Goal: Transaction & Acquisition: Download file/media

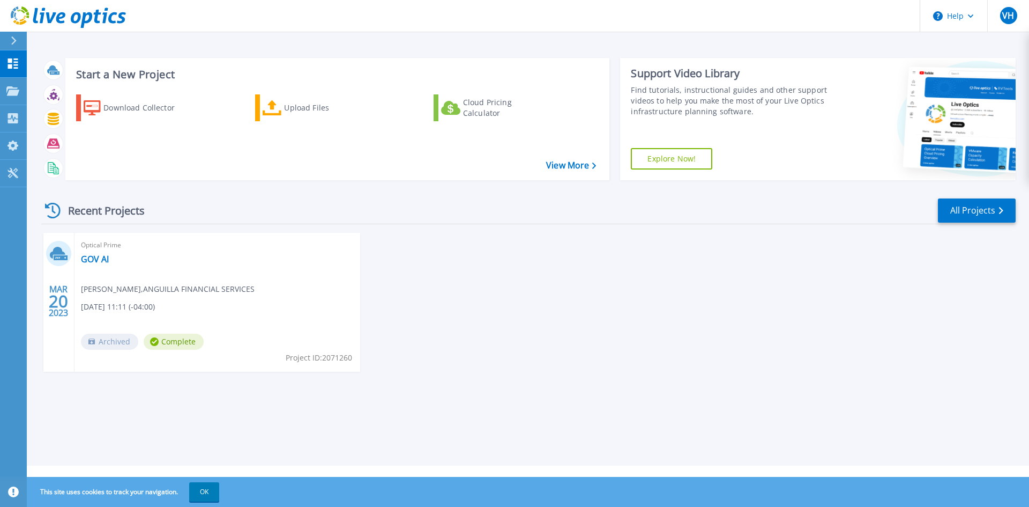
click at [169, 341] on span "Complete" at bounding box center [174, 341] width 60 height 16
click at [169, 344] on span "Complete" at bounding box center [174, 341] width 60 height 16
click at [56, 301] on span "20" at bounding box center [58, 300] width 19 height 9
click at [133, 297] on div "Optical Prime GOV AI Vaughn T. Hazel , ANGUILLA FINANCIAL SERVICES 03/20/2023, …" at bounding box center [218, 302] width 286 height 139
drag, startPoint x: 150, startPoint y: 309, endPoint x: 282, endPoint y: 338, distance: 135.5
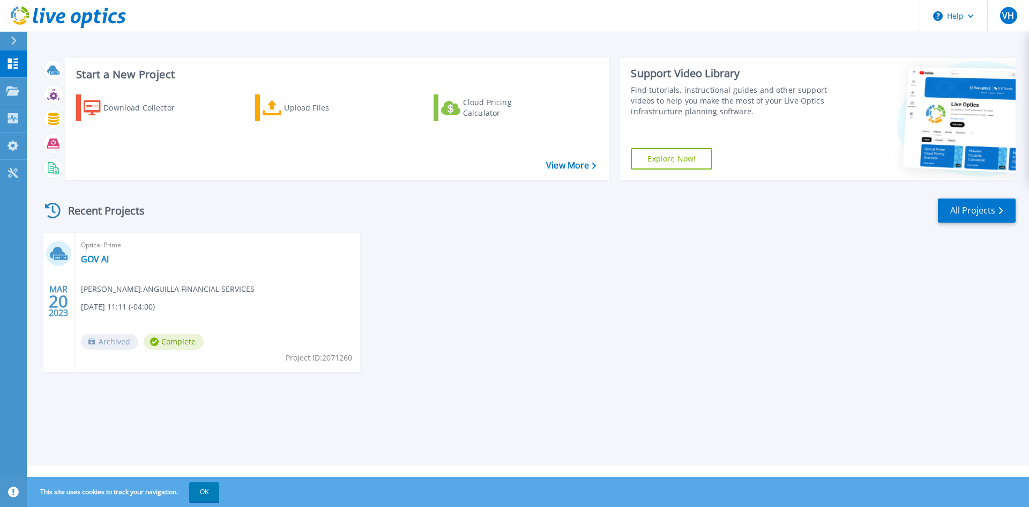
click at [155, 310] on span "[DATE] 11:11 (-04:00)" at bounding box center [118, 307] width 74 height 12
click at [315, 355] on span "Project ID: 2071260" at bounding box center [319, 358] width 66 height 12
click at [15, 89] on icon at bounding box center [12, 90] width 13 height 9
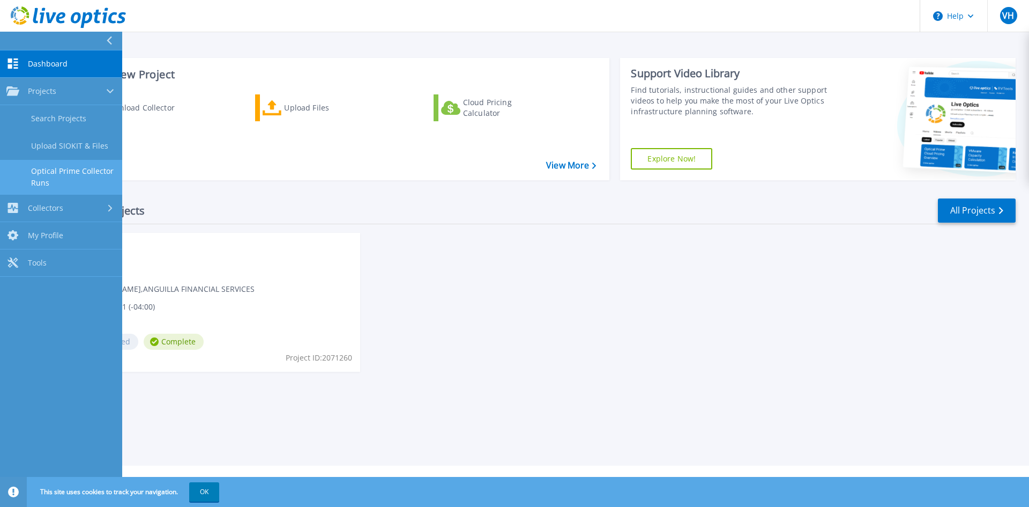
click at [78, 180] on link "Optical Prime Collector Runs" at bounding box center [61, 177] width 122 height 34
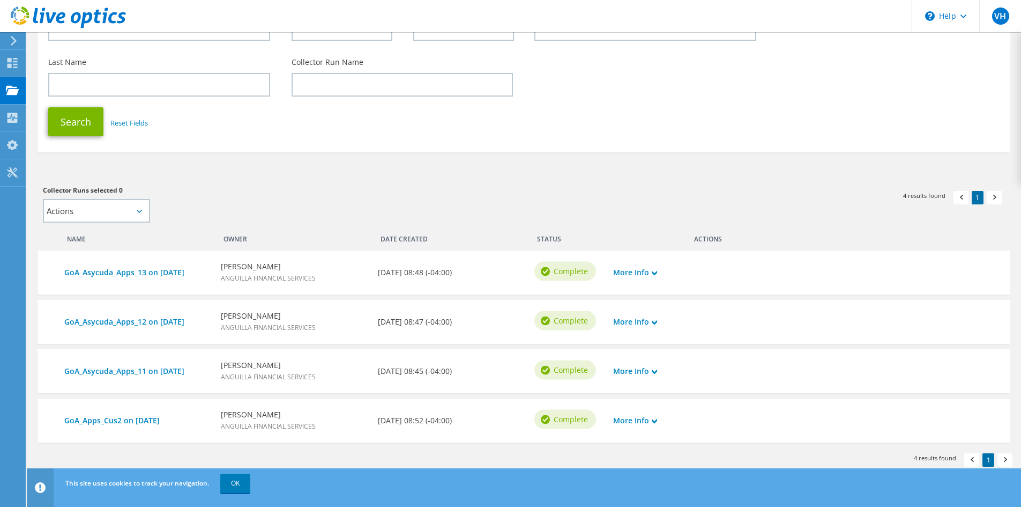
scroll to position [140, 0]
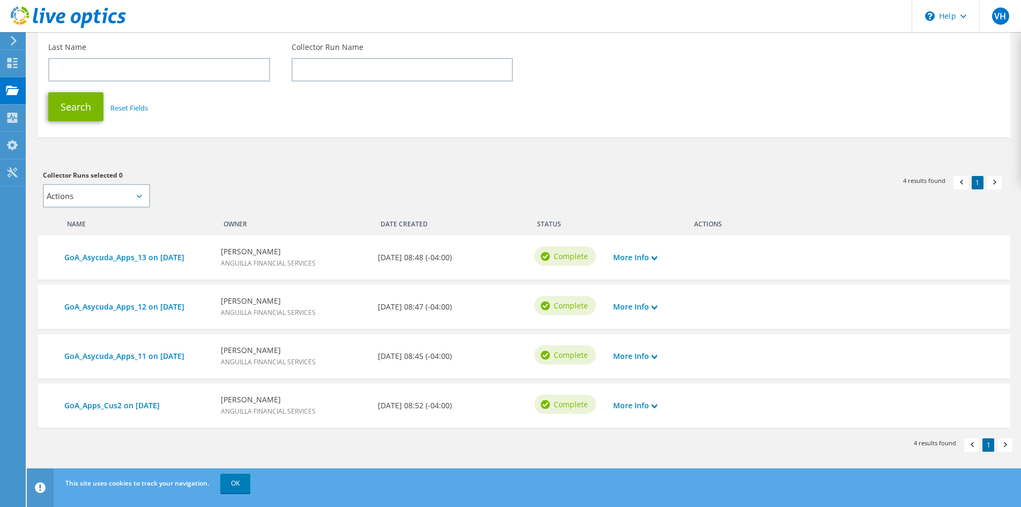
click at [659, 255] on div "More Info" at bounding box center [647, 257] width 78 height 23
click at [657, 256] on use at bounding box center [654, 258] width 5 height 5
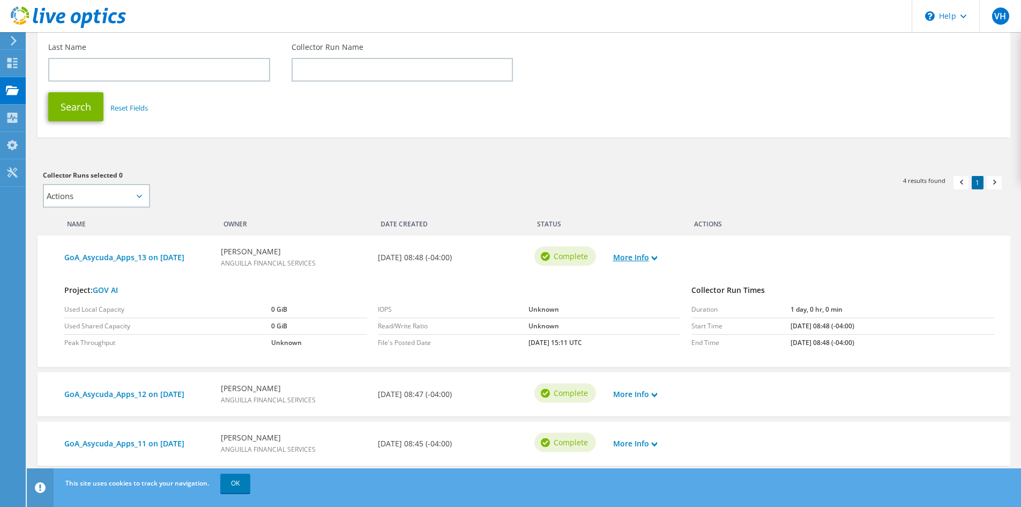
click at [657, 256] on icon at bounding box center [654, 257] width 5 height 5
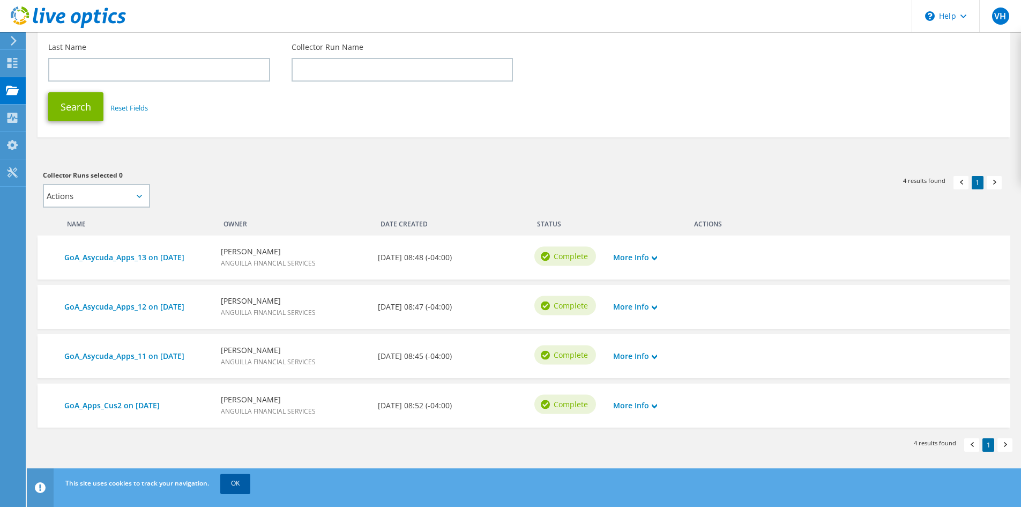
click at [233, 478] on link "OK" at bounding box center [235, 482] width 30 height 19
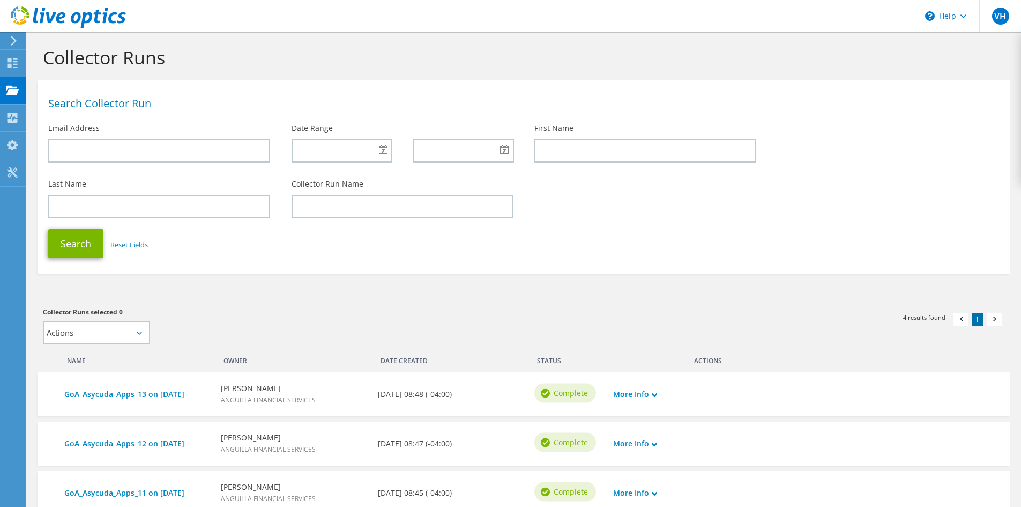
scroll to position [0, 0]
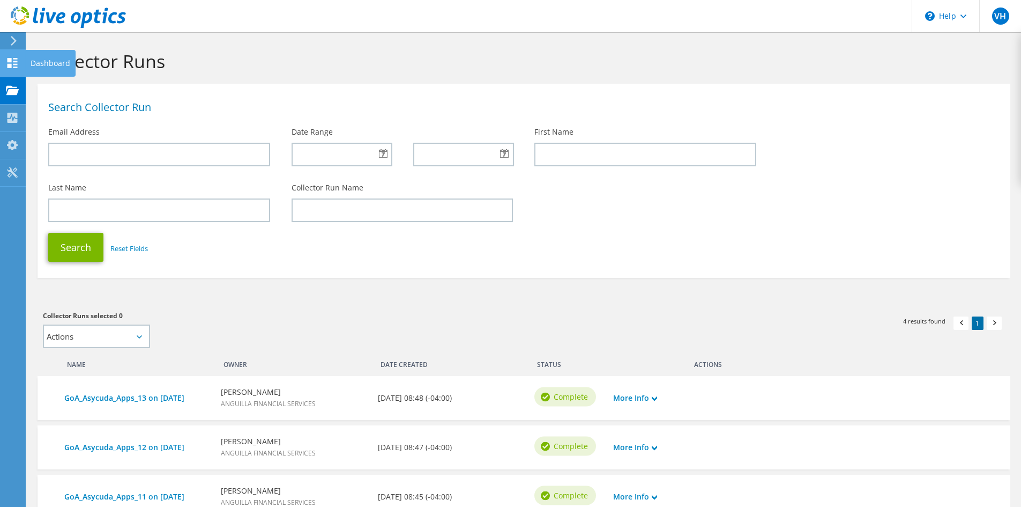
click at [8, 60] on use at bounding box center [13, 63] width 10 height 10
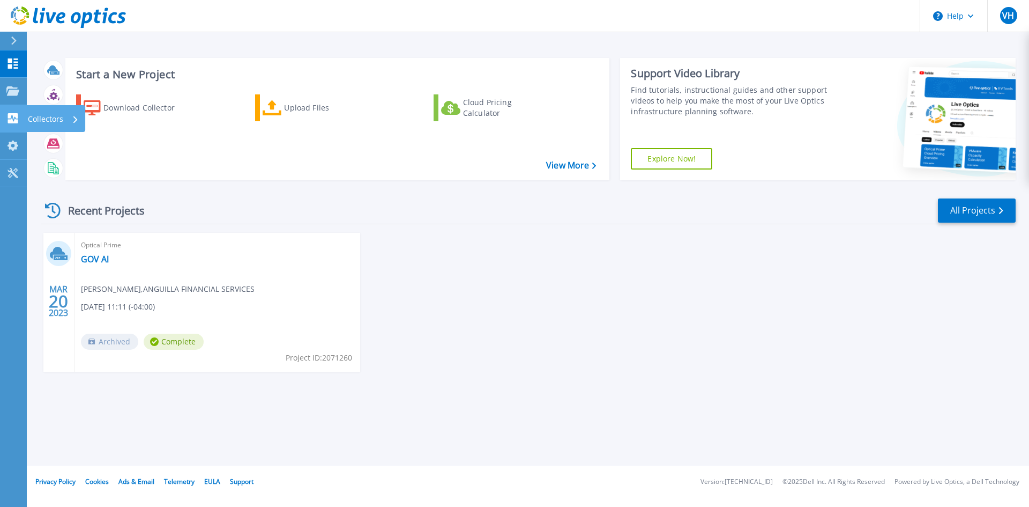
click at [16, 122] on icon at bounding box center [13, 118] width 10 height 10
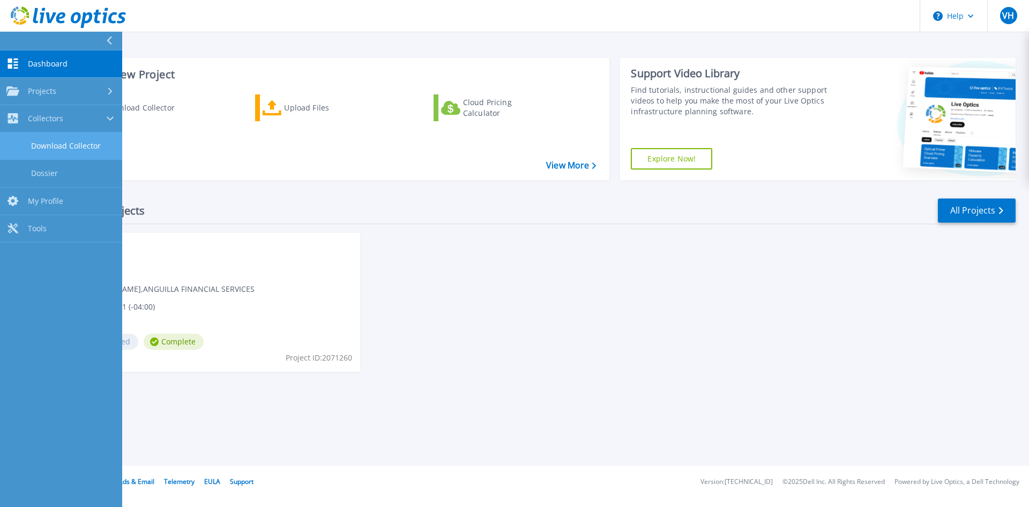
click at [80, 148] on link "Download Collector" at bounding box center [61, 145] width 122 height 27
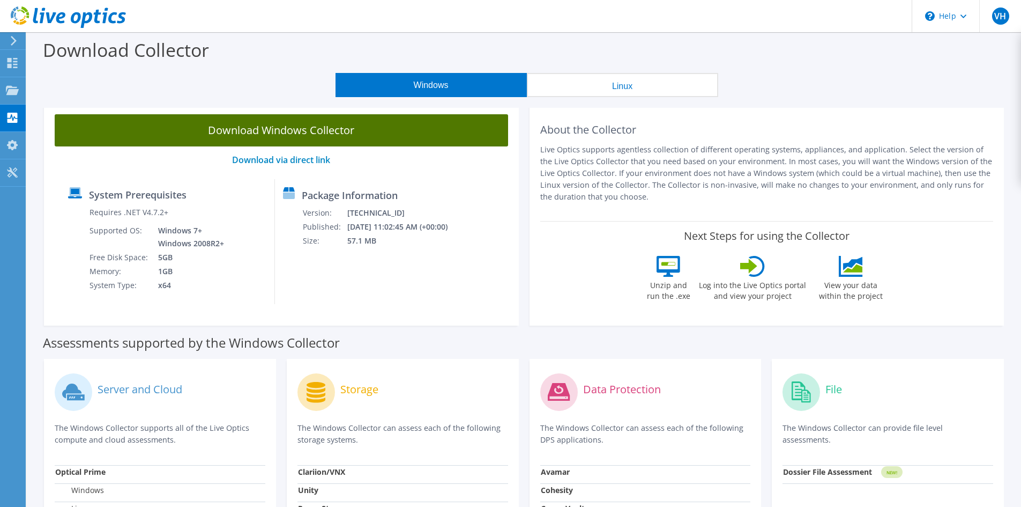
click at [269, 129] on link "Download Windows Collector" at bounding box center [282, 130] width 454 height 32
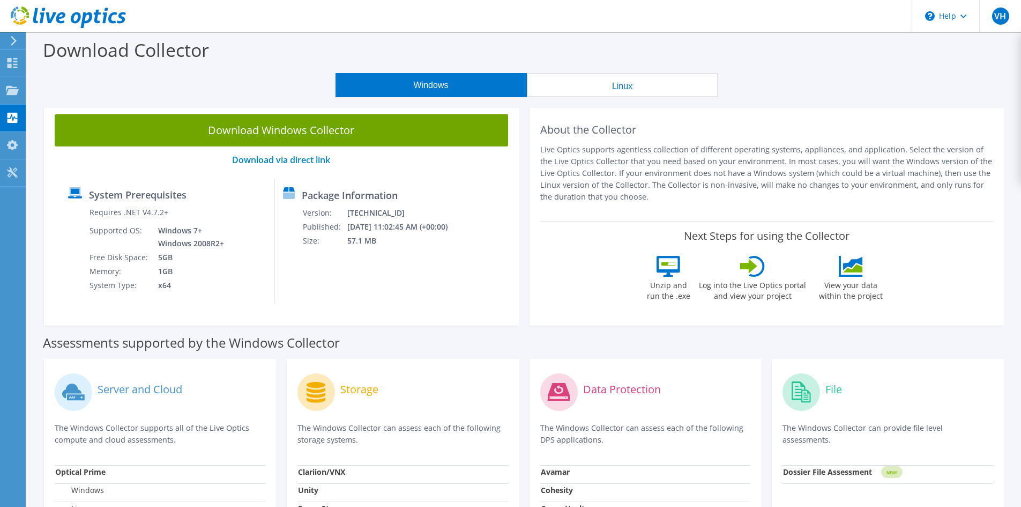
click at [16, 42] on icon at bounding box center [14, 41] width 8 height 10
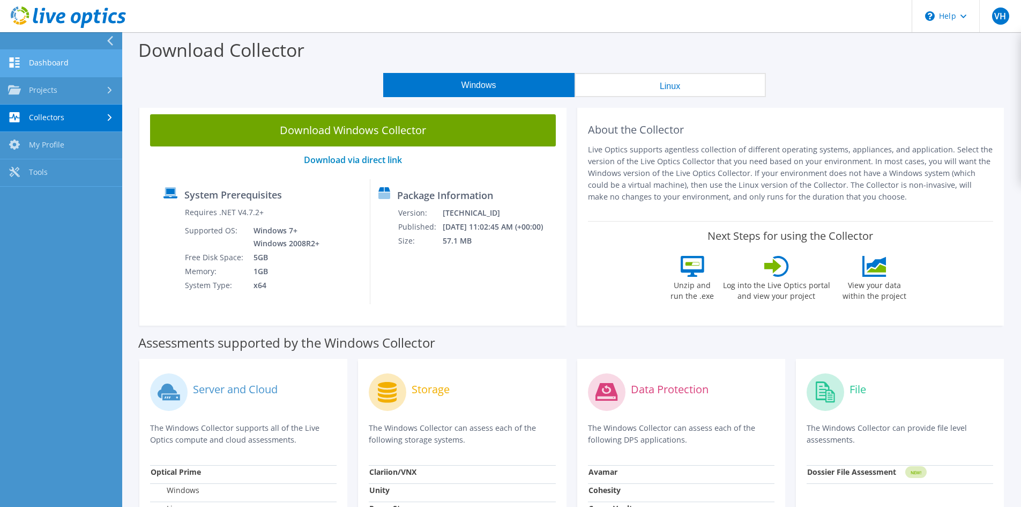
click at [47, 62] on link "Dashboard" at bounding box center [61, 63] width 122 height 27
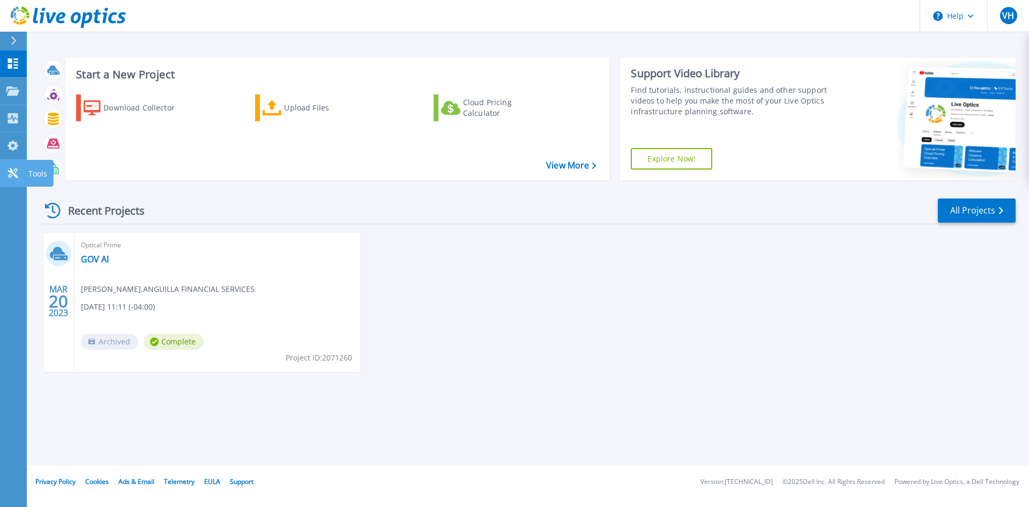
click at [17, 172] on icon at bounding box center [12, 173] width 13 height 10
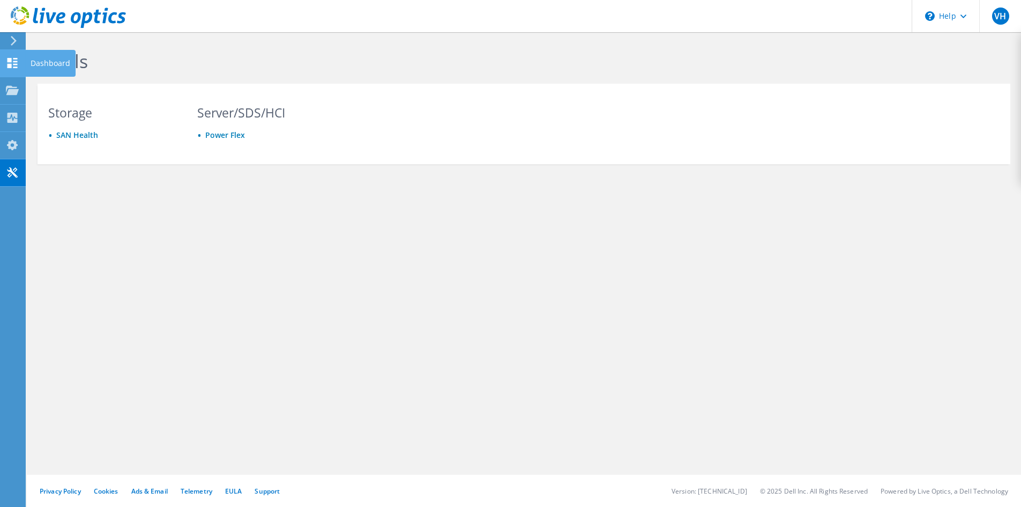
click at [10, 59] on use at bounding box center [13, 63] width 10 height 10
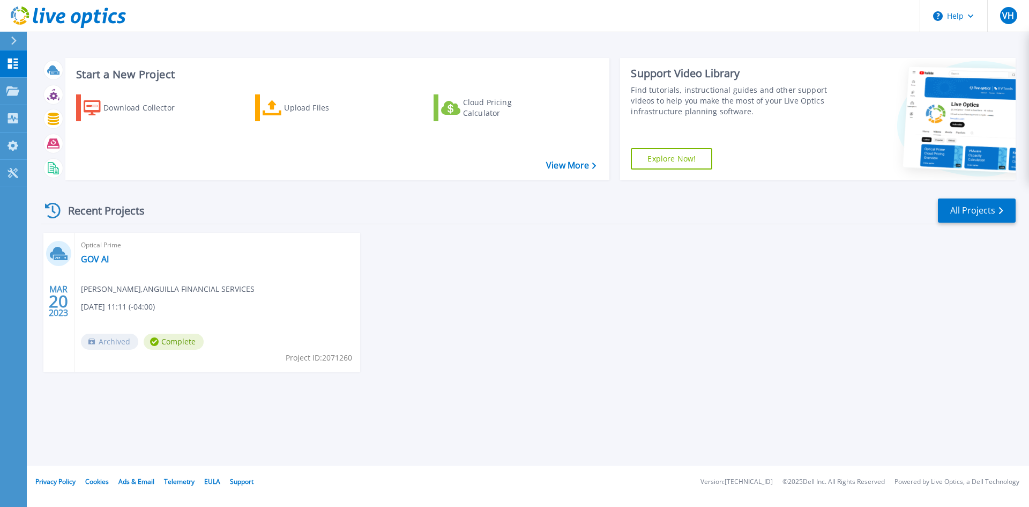
click at [12, 43] on icon at bounding box center [14, 40] width 6 height 9
click at [423, 248] on div "MAR 20 2023 Optical Prime GOV AI Vaughn T. Hazel , ANGUILLA FINANCIAL SERVICES …" at bounding box center [524, 313] width 983 height 160
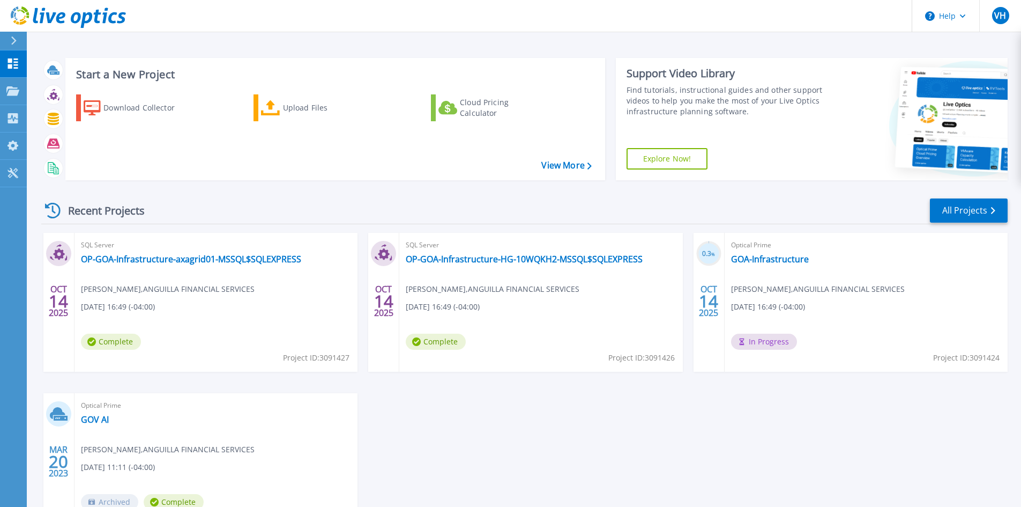
click at [848, 318] on div "Optical Prime GOA-Infrastructure Vaughn Hazell , ANGUILLA FINANCIAL SERVICES 10…" at bounding box center [866, 302] width 283 height 139
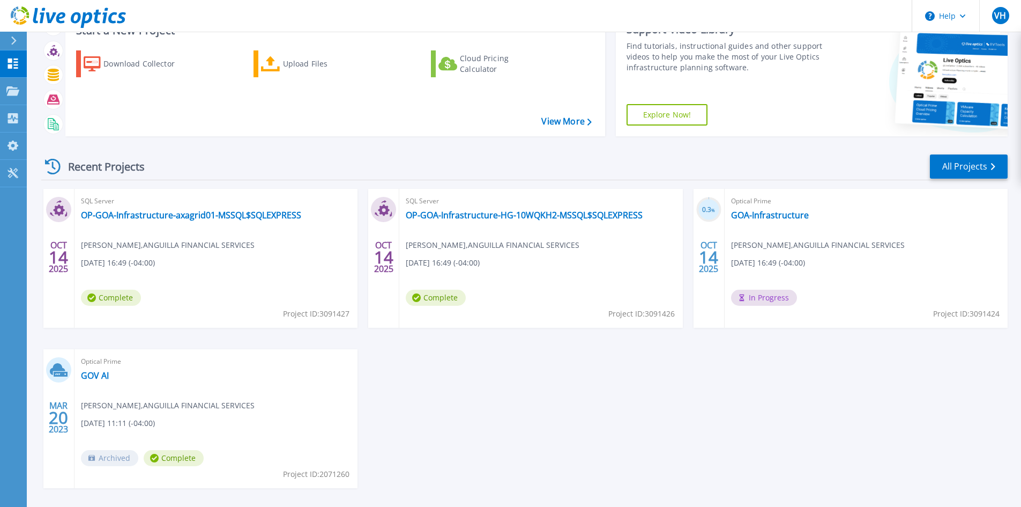
scroll to position [87, 0]
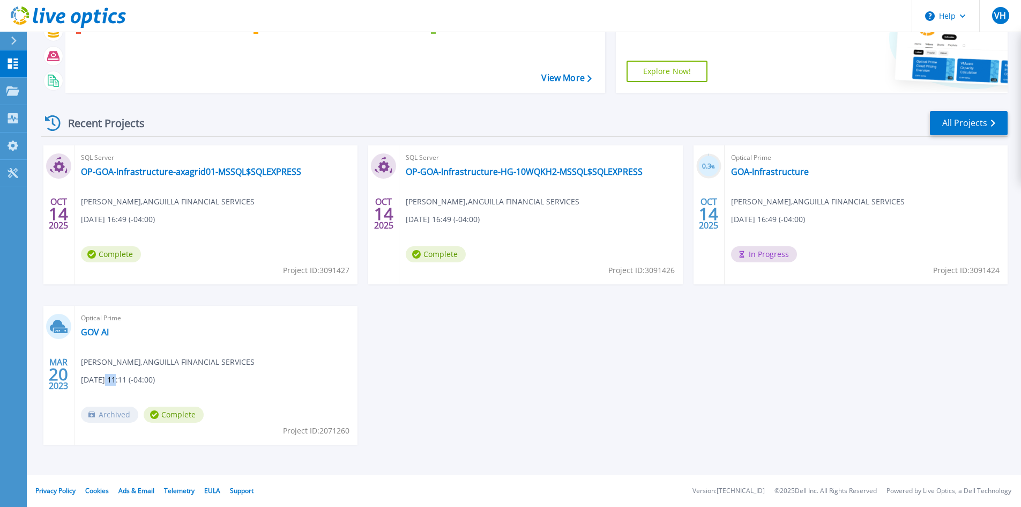
drag, startPoint x: 117, startPoint y: 378, endPoint x: 103, endPoint y: 381, distance: 14.7
click at [103, 381] on span "[DATE] 11:11 (-04:00)" at bounding box center [118, 380] width 74 height 12
drag, startPoint x: 473, startPoint y: 381, endPoint x: 525, endPoint y: 377, distance: 52.7
click at [473, 381] on div "OCT 14 2025 SQL Server OP-GOA-Infrastructure-axagrid01-MSSQL$SQLEXPRESS Vaughn …" at bounding box center [520, 305] width 975 height 321
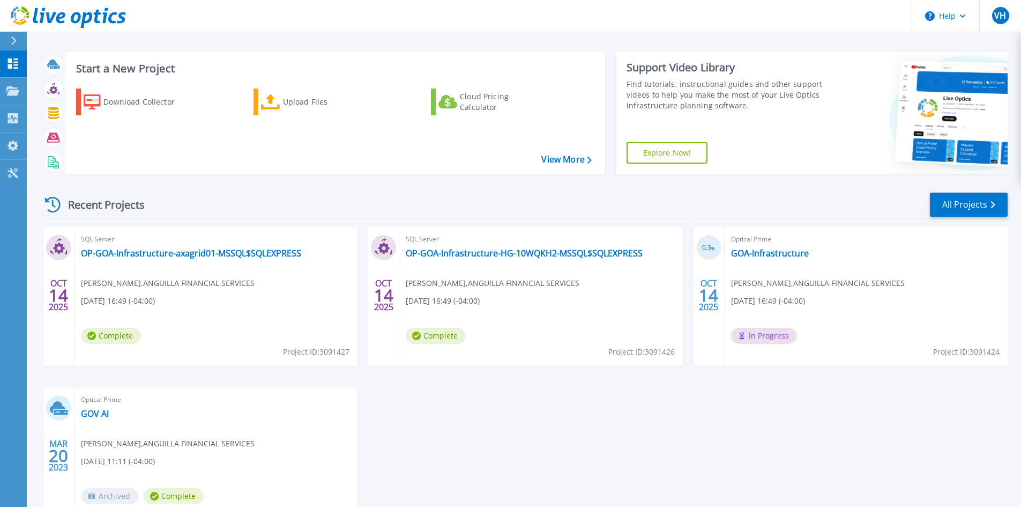
scroll to position [0, 0]
